Goal: Transaction & Acquisition: Purchase product/service

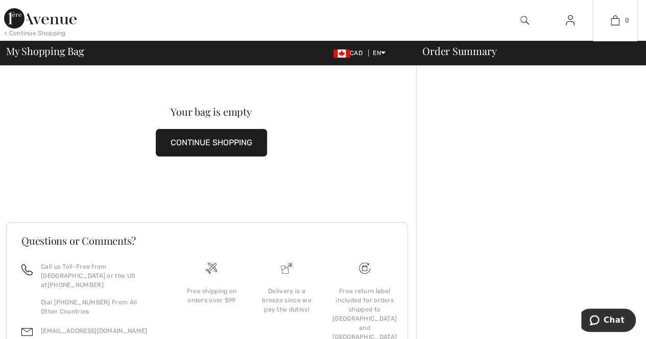
click at [615, 20] on img at bounding box center [615, 20] width 9 height 12
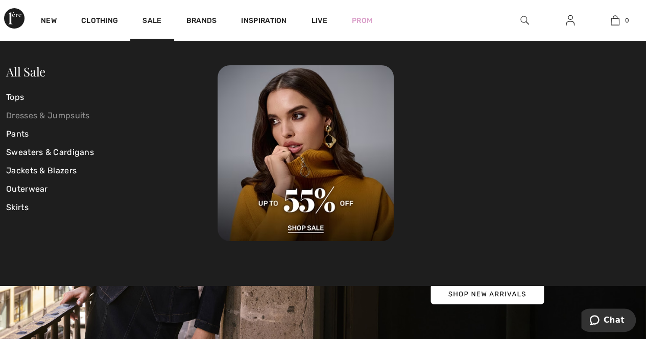
click at [35, 115] on link "Dresses & Jumpsuits" at bounding box center [111, 116] width 211 height 18
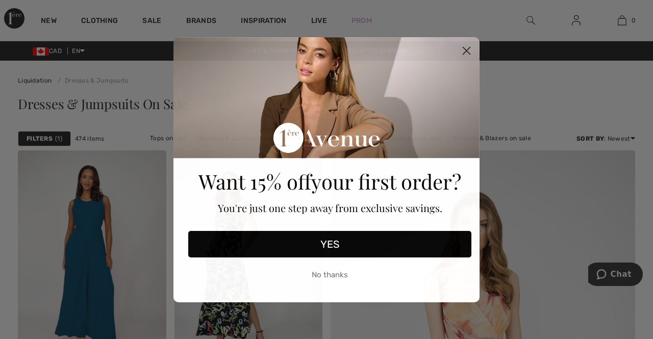
click at [469, 51] on circle "Close dialog" at bounding box center [466, 50] width 17 height 17
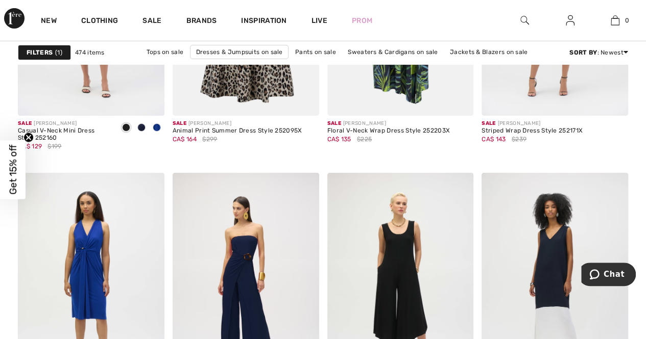
scroll to position [1787, 0]
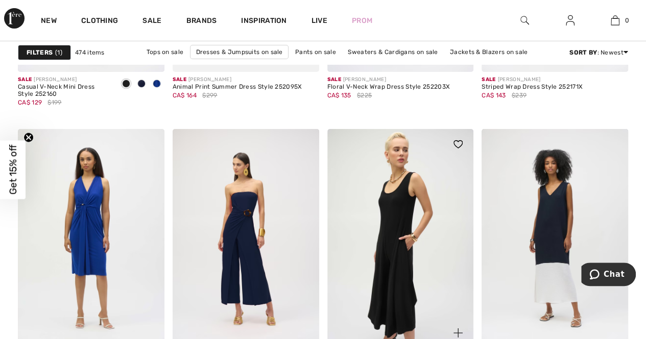
click at [417, 234] on img at bounding box center [400, 239] width 147 height 220
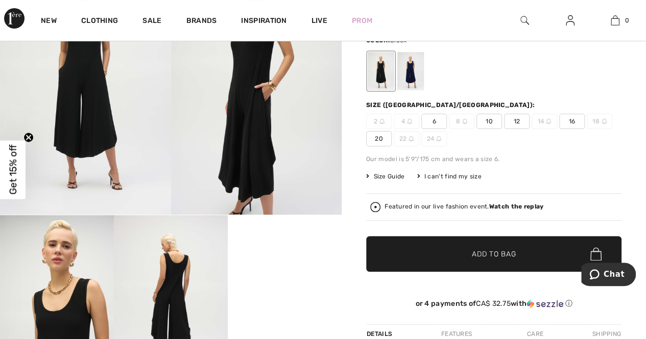
scroll to position [51, 0]
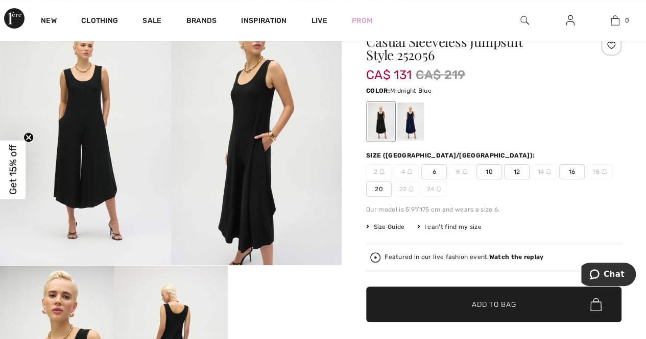
click at [410, 127] on div at bounding box center [410, 122] width 27 height 38
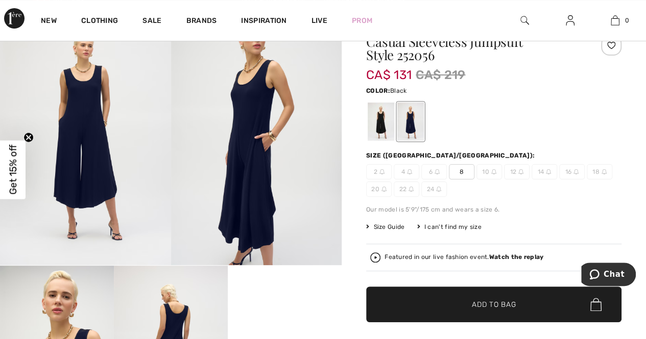
click at [371, 125] on div at bounding box center [381, 122] width 27 height 38
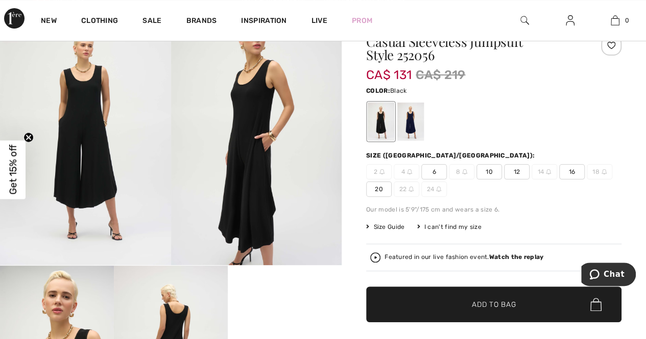
click at [447, 310] on span "✔ Added to Bag Add to Bag" at bounding box center [493, 305] width 255 height 36
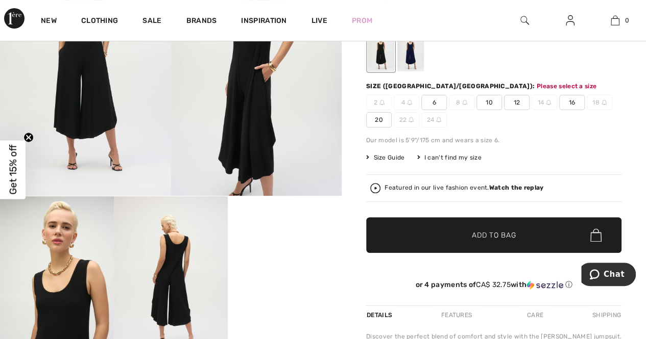
click at [379, 123] on span "20" at bounding box center [379, 119] width 26 height 15
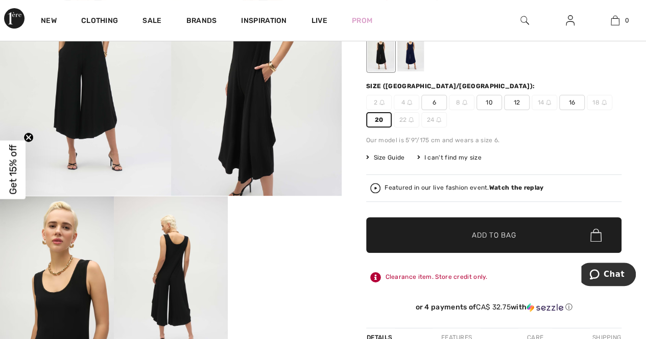
click at [409, 235] on span "✔ Added to Bag Add to Bag" at bounding box center [493, 235] width 255 height 36
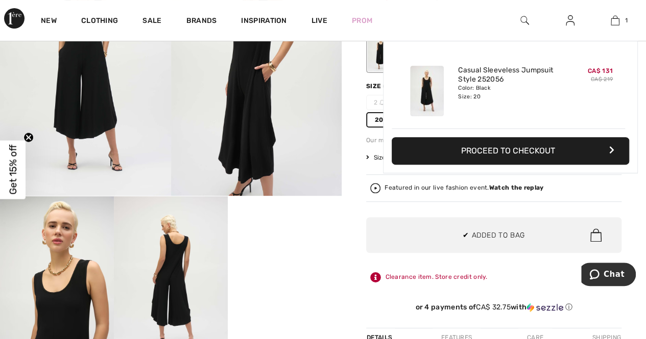
scroll to position [0, 0]
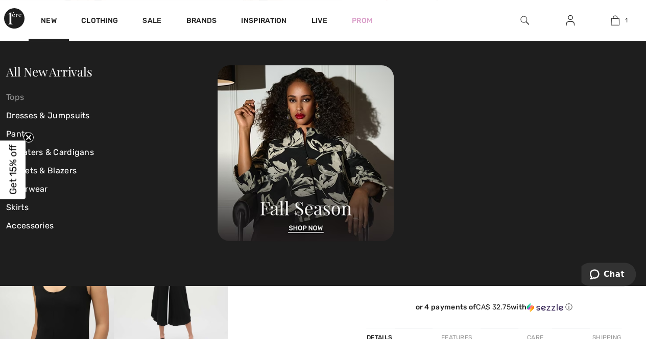
click at [19, 96] on link "Tops" at bounding box center [111, 97] width 211 height 18
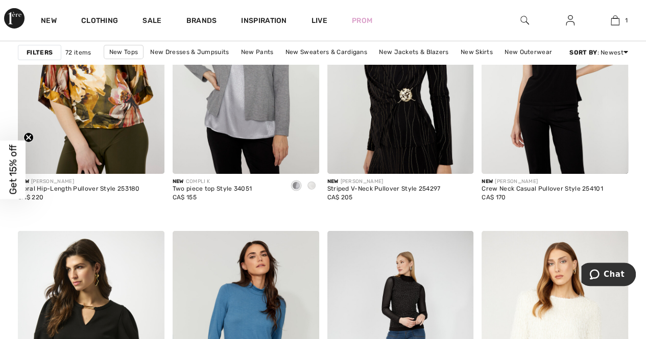
scroll to position [1583, 0]
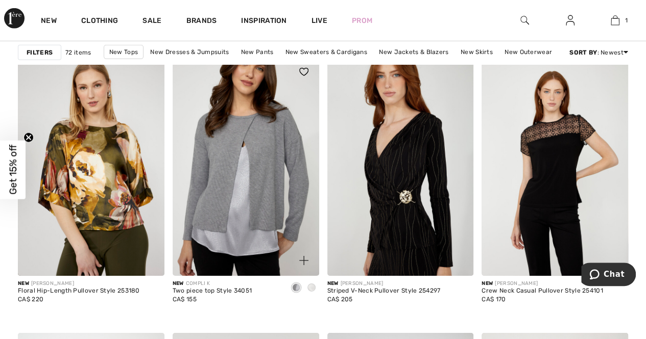
click at [248, 188] on img at bounding box center [246, 167] width 147 height 220
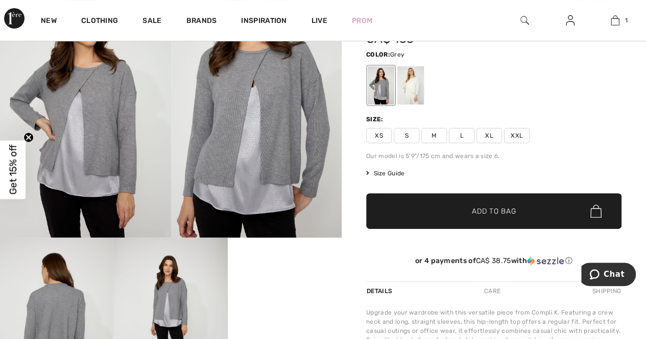
scroll to position [204, 0]
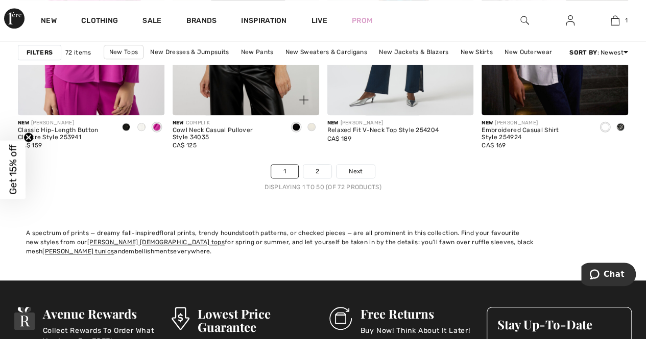
scroll to position [4186, 0]
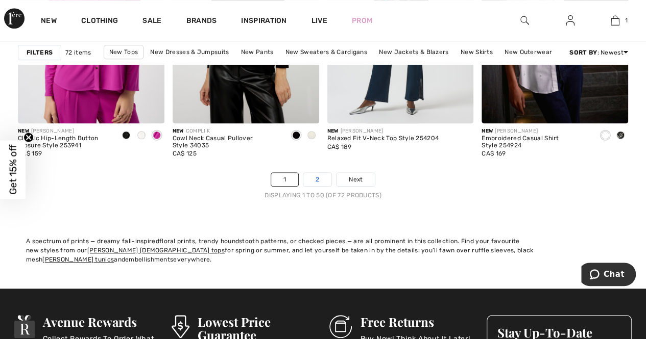
click at [318, 178] on link "2" at bounding box center [317, 179] width 28 height 13
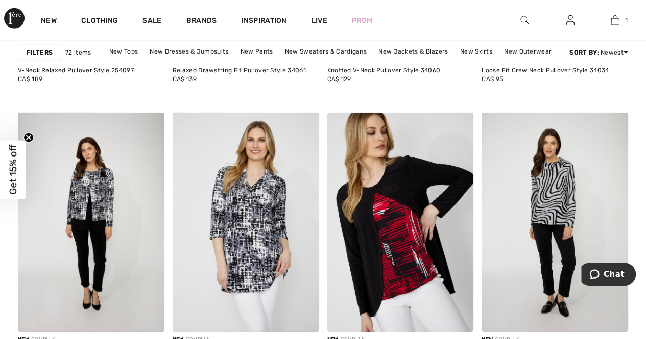
scroll to position [1225, 0]
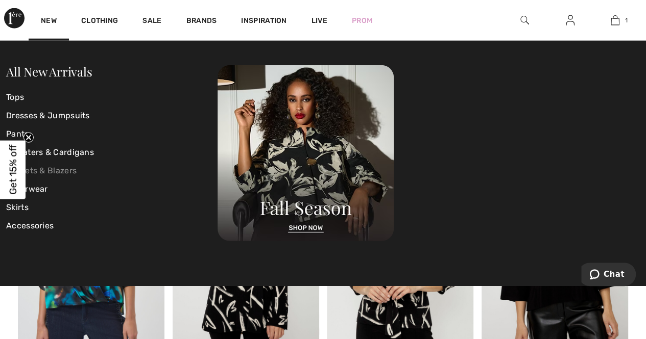
click at [56, 172] on link "Jackets & Blazers" at bounding box center [111, 171] width 211 height 18
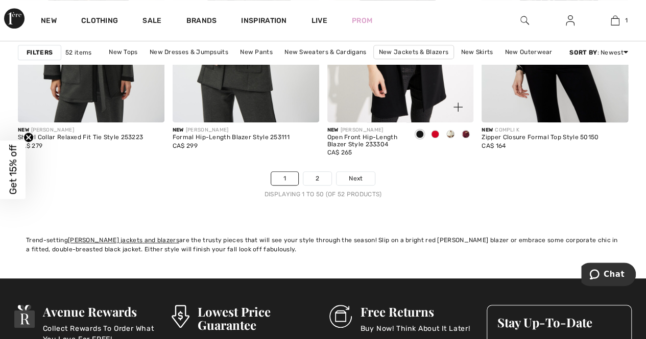
scroll to position [4186, 0]
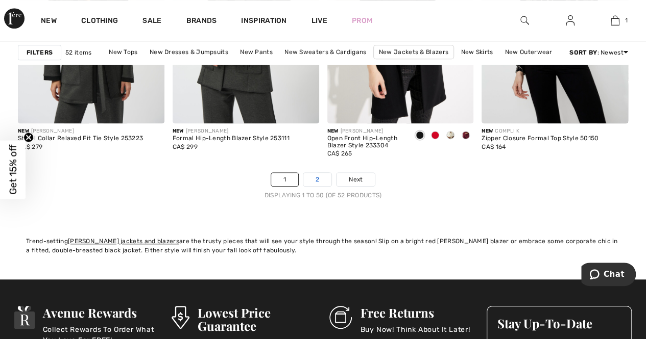
click at [321, 179] on link "2" at bounding box center [317, 179] width 28 height 13
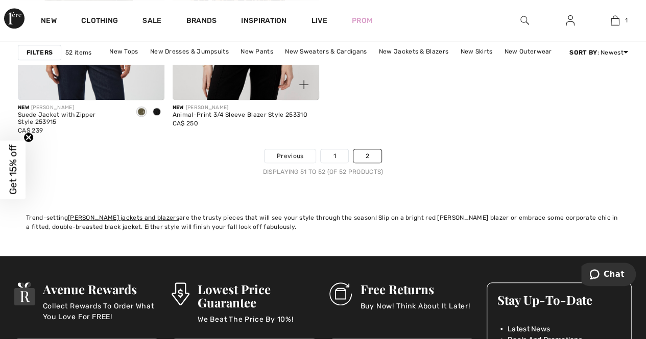
scroll to position [306, 0]
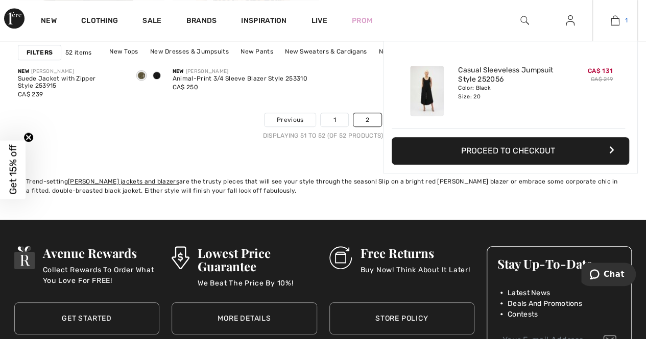
click at [611, 19] on img at bounding box center [615, 20] width 9 height 12
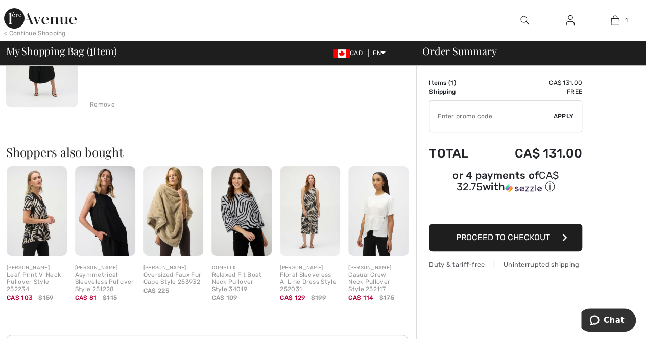
scroll to position [153, 0]
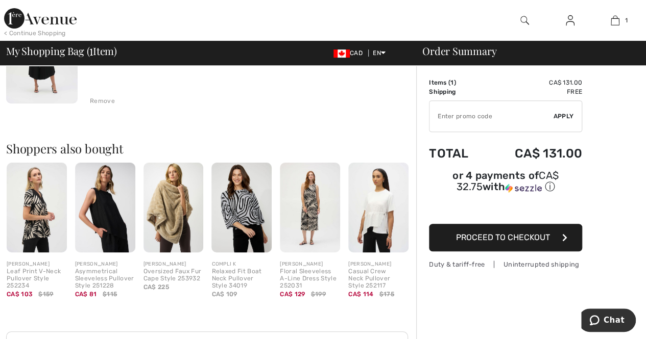
click at [542, 233] on span "Proceed to Checkout" at bounding box center [503, 238] width 94 height 10
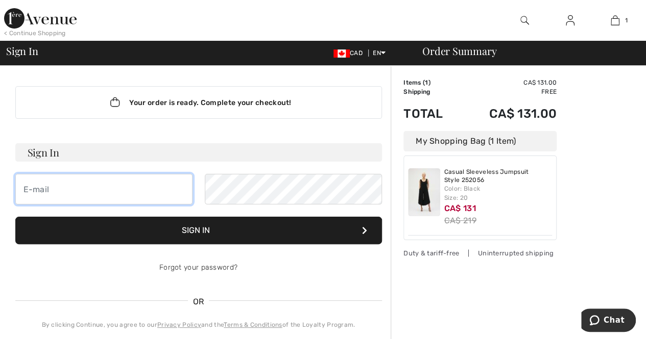
click at [173, 193] on input "email" at bounding box center [103, 189] width 177 height 31
type input "[EMAIL_ADDRESS][DOMAIN_NAME]"
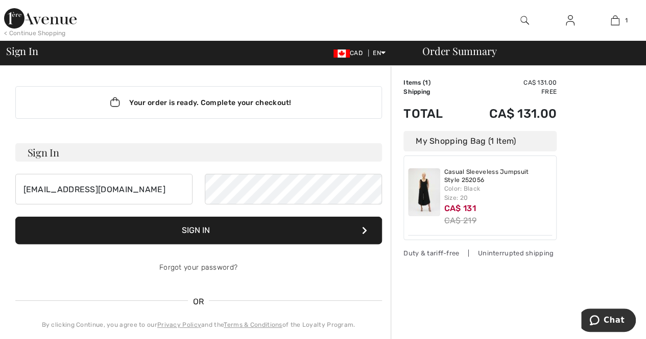
click at [227, 225] on button "Sign In" at bounding box center [198, 231] width 367 height 28
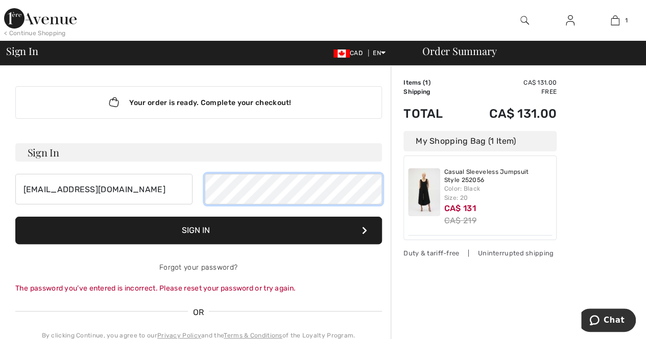
click at [15, 217] on button "Sign In" at bounding box center [198, 231] width 367 height 28
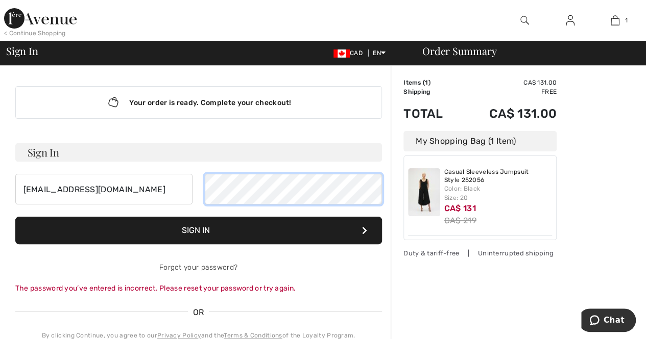
click at [15, 217] on button "Sign In" at bounding box center [198, 231] width 367 height 28
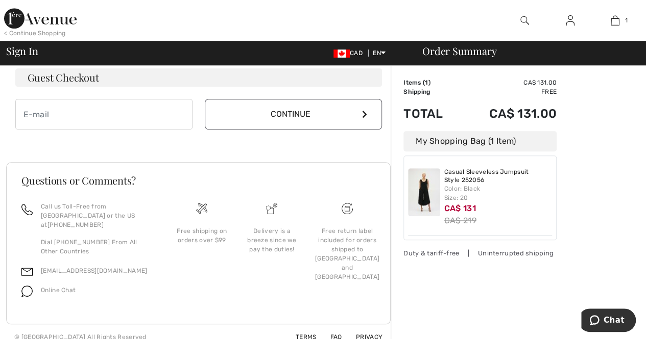
scroll to position [74, 0]
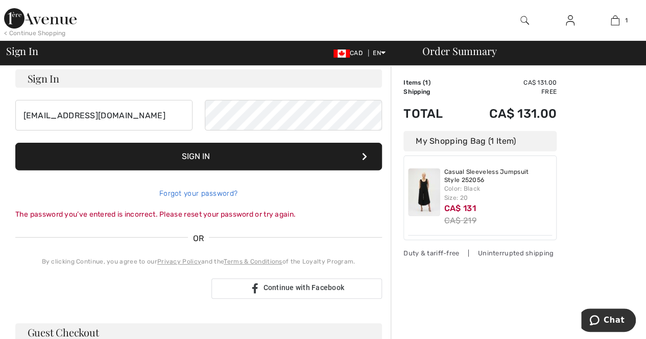
click at [180, 190] on link "Forgot your password?" at bounding box center [198, 193] width 78 height 9
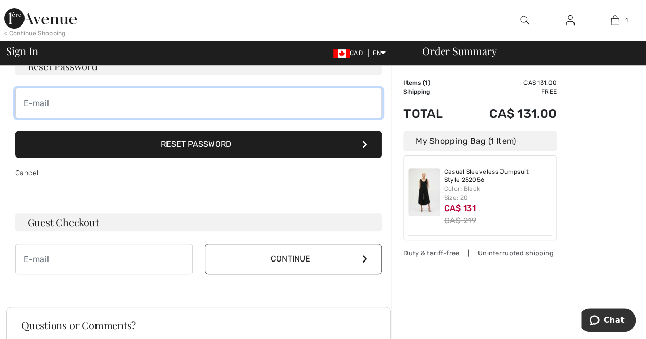
click at [179, 100] on input "email" at bounding box center [198, 103] width 367 height 31
type input "kimkeating1@yahoo.ca"
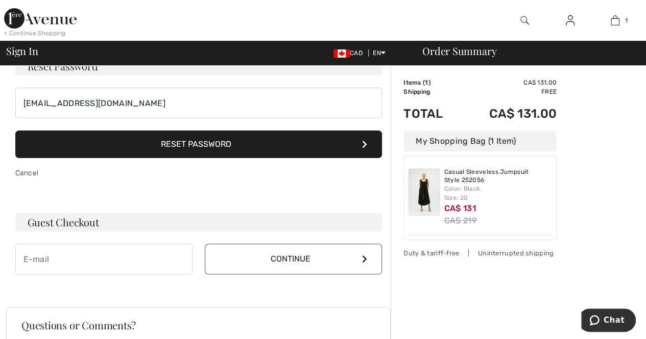
click at [151, 138] on button "Reset Password" at bounding box center [198, 145] width 367 height 28
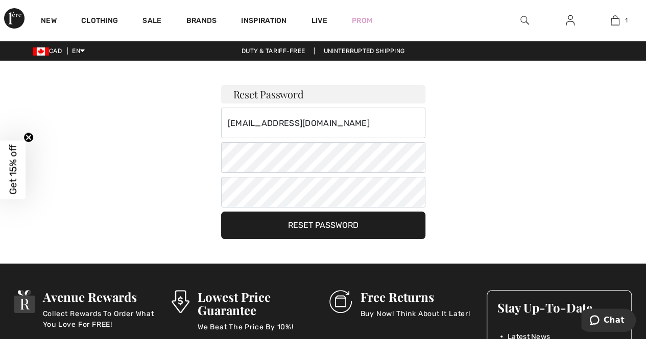
click at [282, 170] on div "[EMAIL_ADDRESS][DOMAIN_NAME] Your password must: include both lower and upper c…" at bounding box center [323, 158] width 204 height 100
click at [310, 224] on button "Reset Password" at bounding box center [323, 226] width 204 height 28
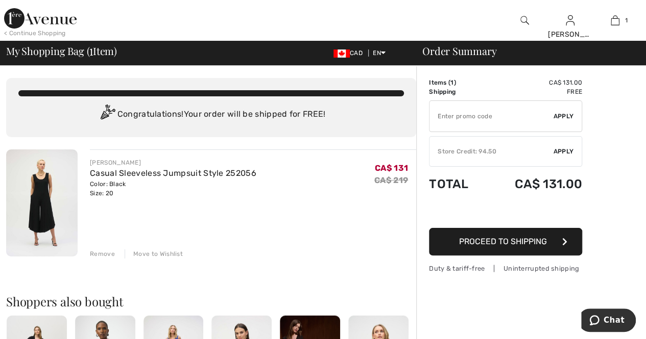
click at [462, 156] on div "✔ Store Credit: 94.50 Apply Remove" at bounding box center [505, 151] width 153 height 31
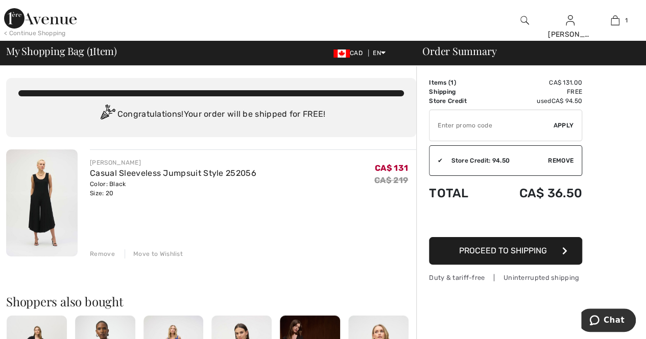
click at [464, 255] on span "Proceed to Shipping" at bounding box center [503, 251] width 88 height 10
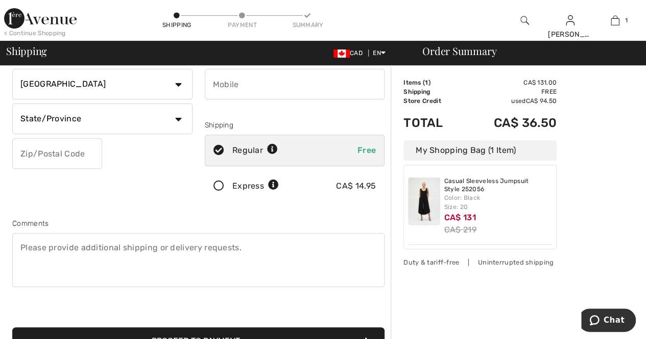
scroll to position [153, 0]
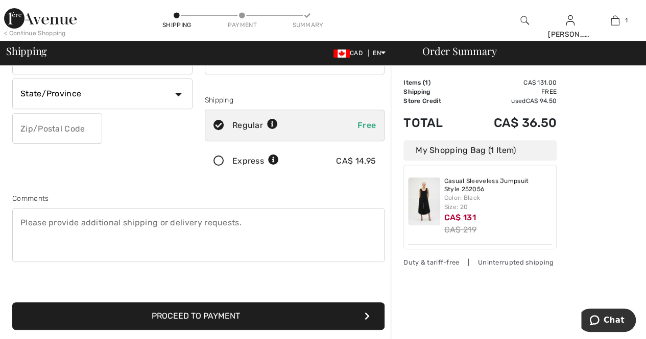
click at [56, 139] on input "text" at bounding box center [57, 128] width 90 height 31
type input "R3N0Z2"
type input "[STREET_ADDRESS][PERSON_NAME]"
type input "[GEOGRAPHIC_DATA]"
select select "MB"
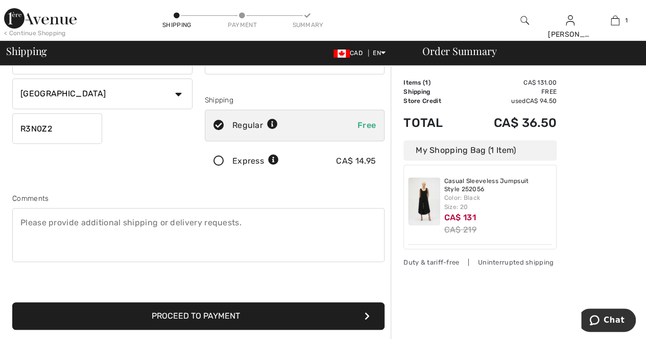
type input "2047992794"
type input "R3N0Z2"
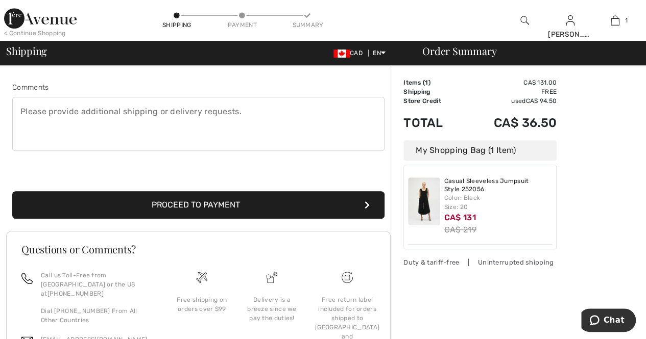
scroll to position [306, 0]
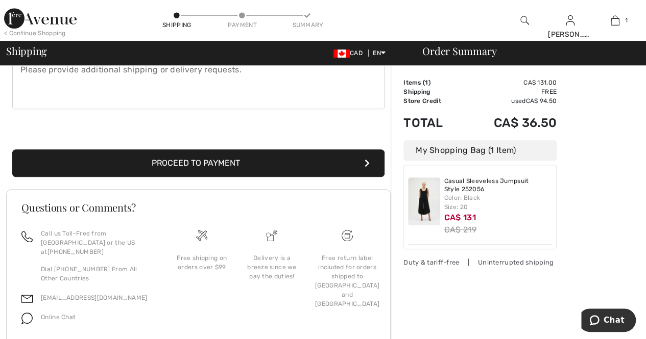
click at [175, 162] on button "Proceed to Payment" at bounding box center [198, 164] width 372 height 28
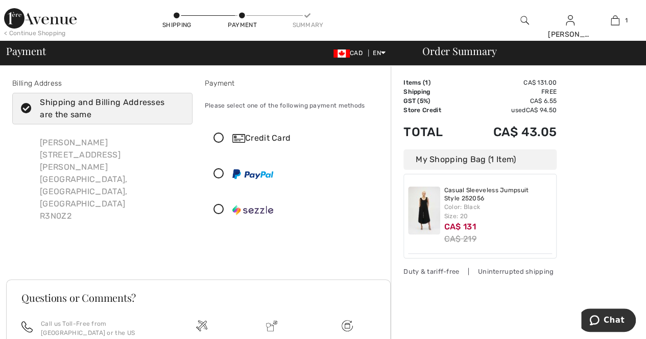
click at [220, 138] on icon at bounding box center [218, 138] width 27 height 11
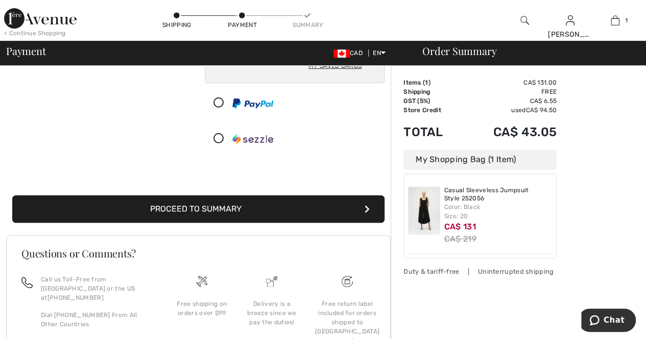
scroll to position [204, 0]
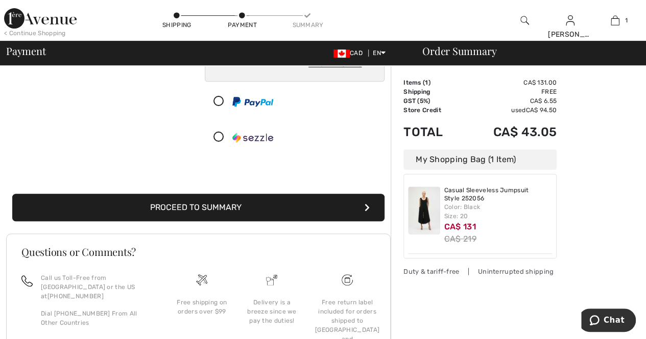
click at [238, 214] on button "Proceed to Summary" at bounding box center [198, 208] width 372 height 28
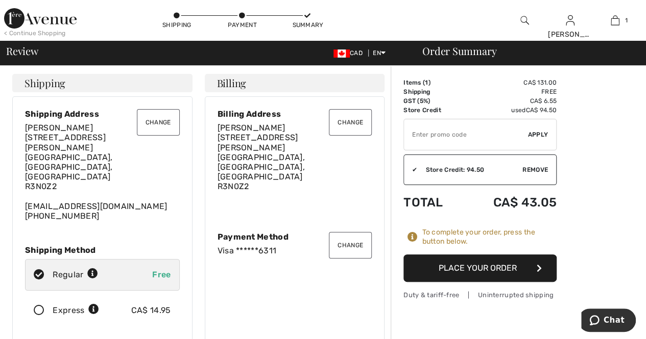
click at [411, 261] on button "Place Your Order" at bounding box center [479, 269] width 153 height 28
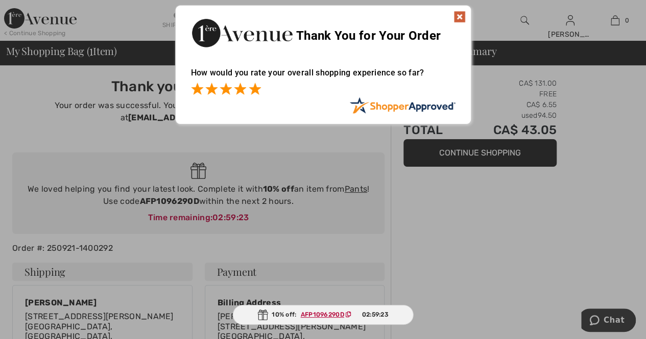
click at [249, 92] on span at bounding box center [255, 89] width 12 height 12
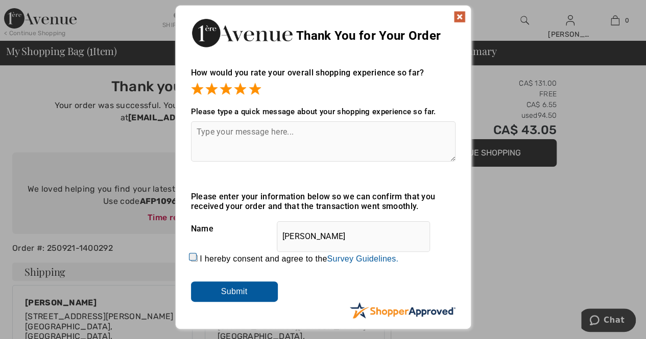
click at [202, 289] on input "Submit" at bounding box center [234, 292] width 87 height 20
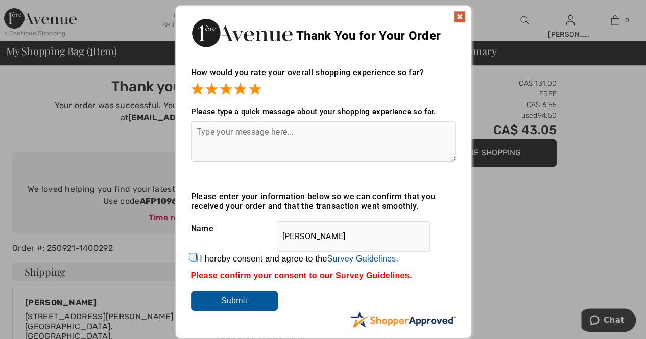
click at [463, 20] on img at bounding box center [459, 17] width 12 height 12
